Goal: Transaction & Acquisition: Purchase product/service

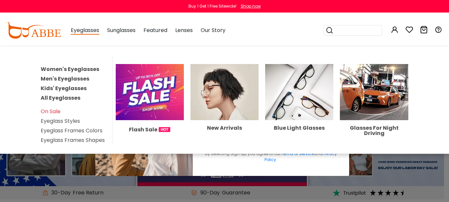
drag, startPoint x: 0, startPoint y: 0, endPoint x: 73, endPoint y: 81, distance: 108.8
click at [73, 81] on link "Men's Eyeglasses" at bounding box center [65, 79] width 49 height 8
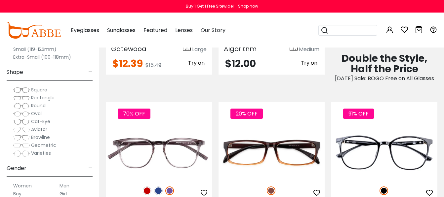
scroll to position [462, 0]
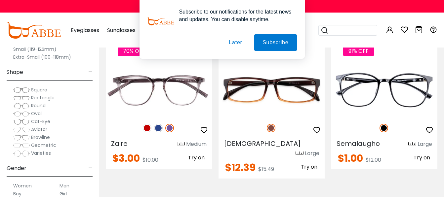
click at [240, 42] on button "Later" at bounding box center [235, 42] width 30 height 17
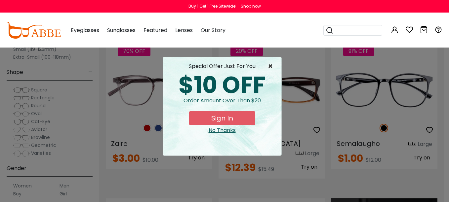
click at [270, 65] on span "×" at bounding box center [272, 66] width 8 height 8
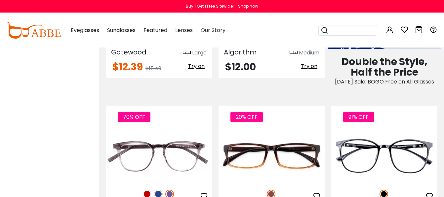
scroll to position [0, 0]
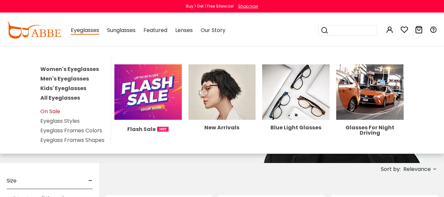
click at [49, 111] on link "On Sale" at bounding box center [50, 112] width 20 height 8
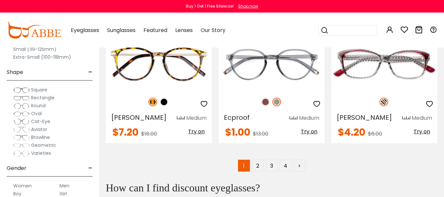
scroll to position [3039, 0]
drag, startPoint x: 195, startPoint y: 111, endPoint x: 297, endPoint y: 163, distance: 114.6
click at [297, 163] on link ">" at bounding box center [299, 166] width 12 height 12
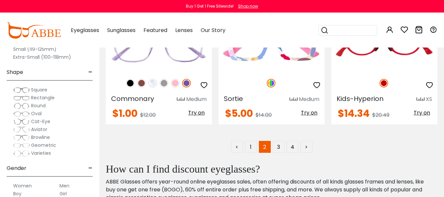
scroll to position [3105, 0]
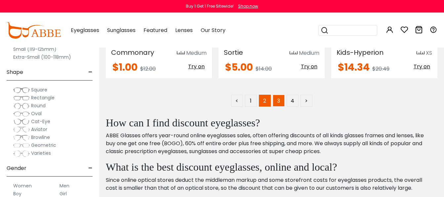
click at [281, 95] on link "3" at bounding box center [279, 101] width 12 height 12
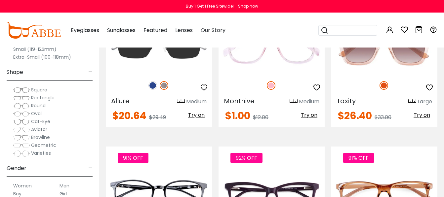
scroll to position [132, 0]
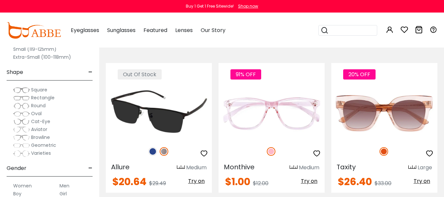
click at [167, 111] on img at bounding box center [159, 113] width 106 height 53
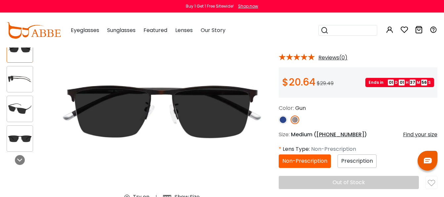
scroll to position [66, 0]
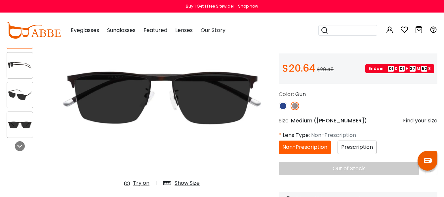
click at [360, 148] on span "Prescription" at bounding box center [357, 147] width 32 height 8
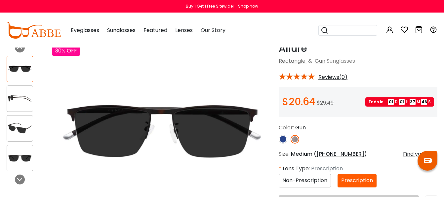
scroll to position [0, 0]
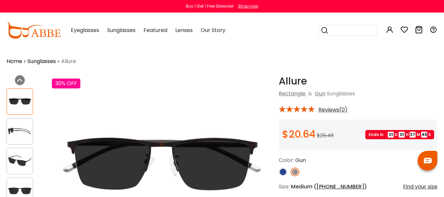
click at [14, 125] on div at bounding box center [20, 131] width 26 height 26
click at [21, 132] on img at bounding box center [20, 131] width 26 height 13
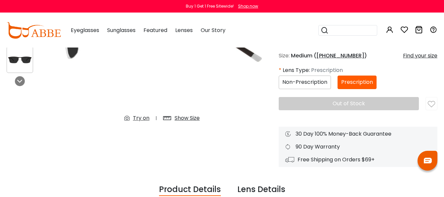
scroll to position [132, 0]
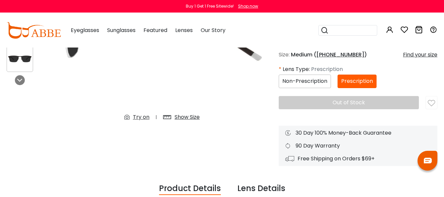
click at [285, 84] on span "Non-Prescription" at bounding box center [304, 81] width 45 height 8
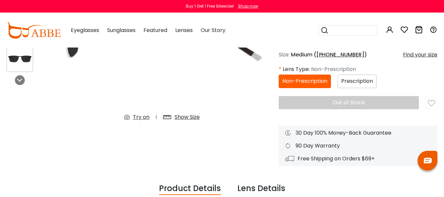
click at [353, 76] on div "Prescription" at bounding box center [356, 82] width 39 height 14
click at [353, 77] on div "Prescription" at bounding box center [356, 82] width 39 height 14
click at [354, 83] on span "Prescription" at bounding box center [357, 81] width 32 height 8
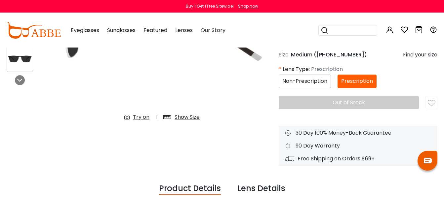
click at [327, 50] on div "Allure Gun Rectangle & Gun Sunglasses * Reviews(0) $20.64" at bounding box center [357, 54] width 159 height 223
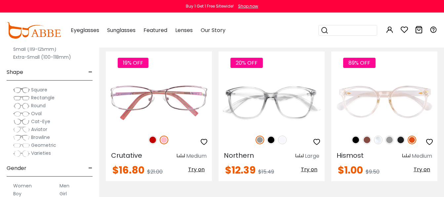
scroll to position [462, 0]
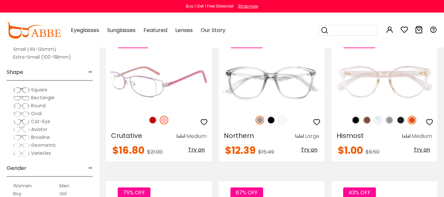
click at [153, 124] on img at bounding box center [152, 120] width 9 height 9
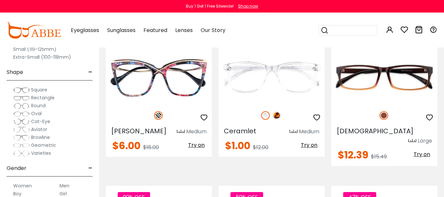
scroll to position [2378, 0]
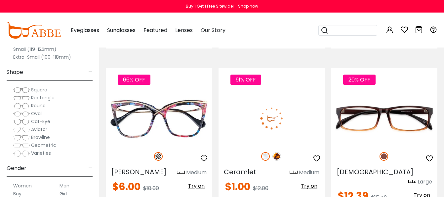
click at [278, 152] on img at bounding box center [276, 156] width 9 height 9
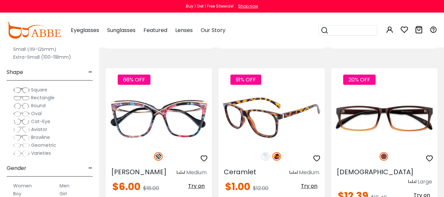
click at [310, 96] on img at bounding box center [271, 118] width 106 height 53
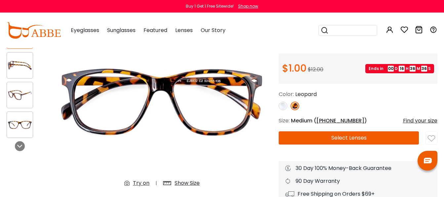
click at [11, 95] on img at bounding box center [20, 95] width 26 height 13
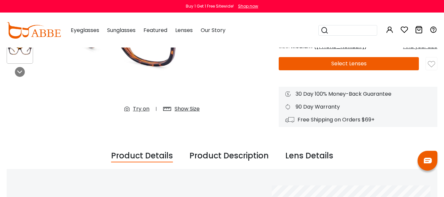
scroll to position [132, 0]
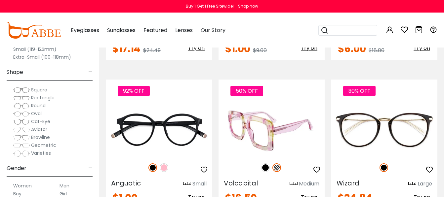
scroll to position [3106, 0]
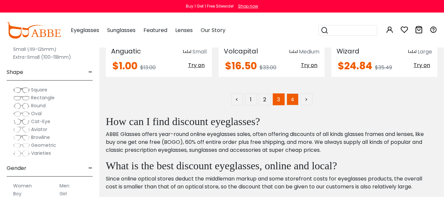
click at [288, 93] on link "4" at bounding box center [292, 99] width 12 height 12
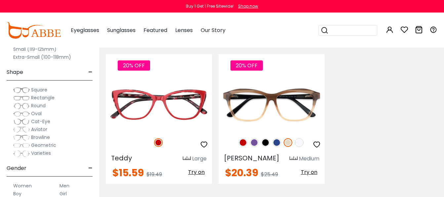
scroll to position [2973, 0]
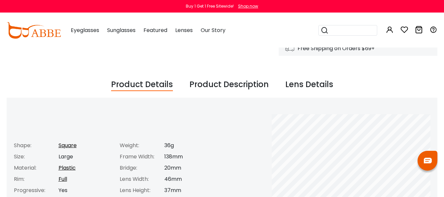
scroll to position [198, 0]
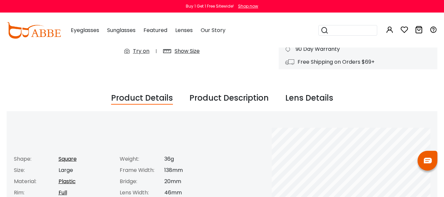
click at [226, 99] on div "Product Description" at bounding box center [228, 98] width 79 height 13
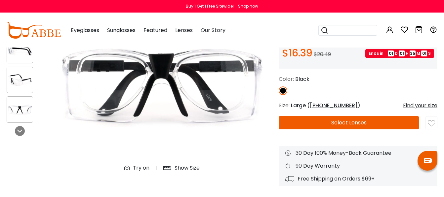
scroll to position [66, 0]
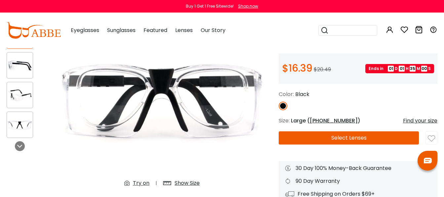
click at [329, 137] on button "Select Lenses" at bounding box center [348, 137] width 140 height 13
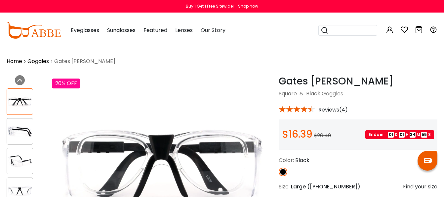
click at [21, 155] on img at bounding box center [20, 161] width 26 height 13
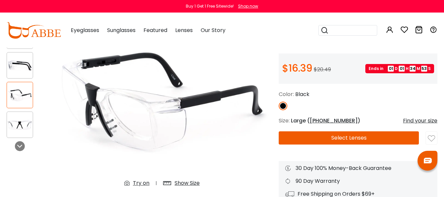
click at [25, 135] on div at bounding box center [20, 125] width 26 height 26
click at [23, 125] on img at bounding box center [20, 125] width 26 height 13
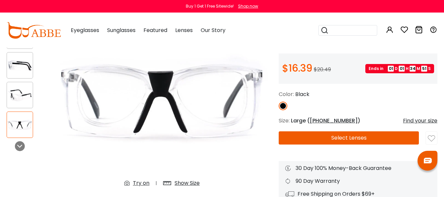
click at [21, 56] on div at bounding box center [20, 65] width 26 height 26
click at [21, 57] on div at bounding box center [20, 65] width 26 height 26
click at [31, 73] on div at bounding box center [20, 65] width 26 height 26
click at [13, 63] on img at bounding box center [20, 65] width 26 height 13
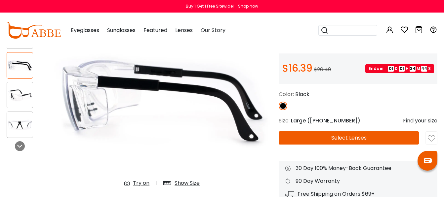
click at [344, 143] on button "Select Lenses" at bounding box center [348, 137] width 140 height 13
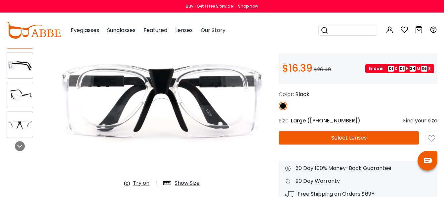
click at [27, 99] on img at bounding box center [20, 95] width 26 height 13
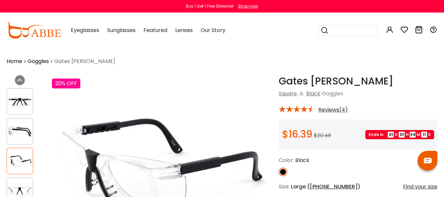
click at [338, 26] on input "search" at bounding box center [351, 30] width 46 height 10
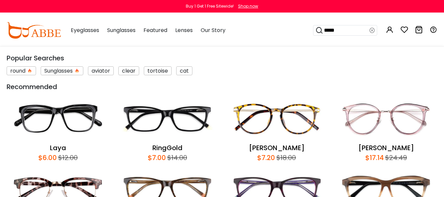
type input "******"
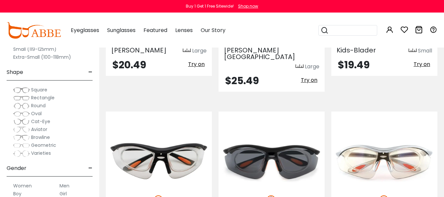
scroll to position [264, 0]
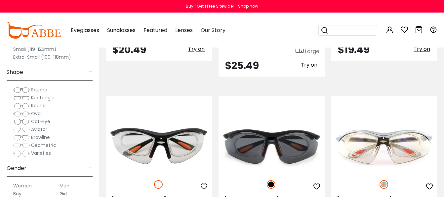
drag, startPoint x: 379, startPoint y: 46, endPoint x: 378, endPoint y: 49, distance: 3.6
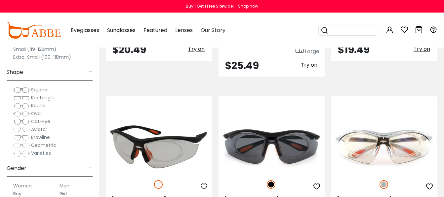
click at [187, 139] on img at bounding box center [159, 146] width 106 height 53
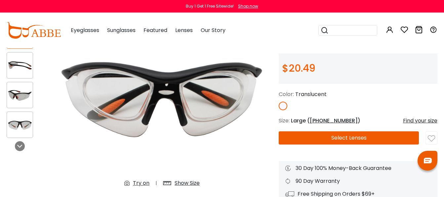
click at [23, 95] on img at bounding box center [20, 95] width 26 height 13
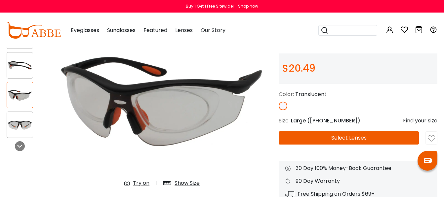
click at [24, 117] on div at bounding box center [20, 125] width 26 height 26
click at [28, 126] on img at bounding box center [20, 125] width 26 height 13
